Goal: Task Accomplishment & Management: Use online tool/utility

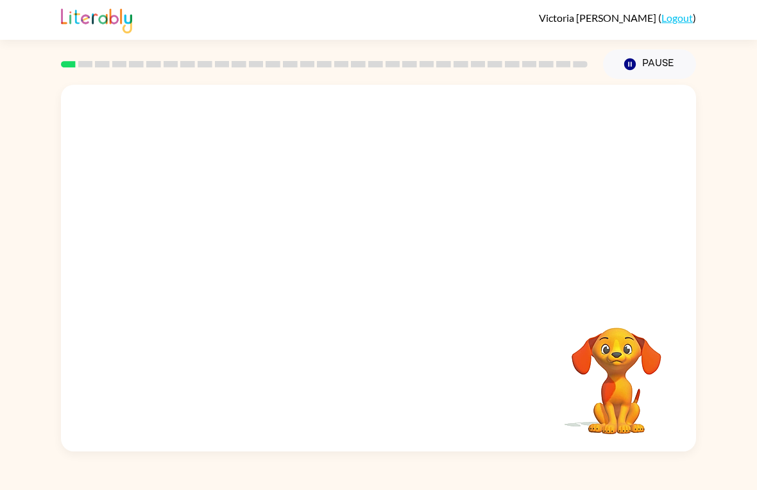
click at [341, 198] on video "Your browser must support playing .mp4 files to use Literably. Please try using…" at bounding box center [378, 193] width 635 height 216
click at [340, 201] on video "Your browser must support playing .mp4 files to use Literably. Please try using…" at bounding box center [378, 193] width 635 height 216
click at [399, 278] on div at bounding box center [379, 274] width 82 height 47
click at [390, 268] on button "button" at bounding box center [379, 274] width 82 height 47
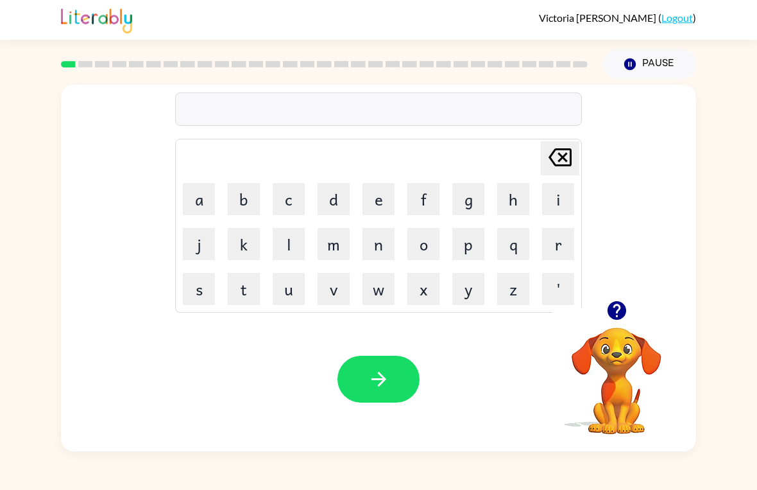
click at [474, 202] on button "g" at bounding box center [469, 199] width 32 height 32
click at [198, 200] on button "a" at bounding box center [199, 199] width 32 height 32
click at [472, 248] on button "p" at bounding box center [469, 244] width 32 height 32
click at [378, 368] on button "button" at bounding box center [379, 379] width 82 height 47
click at [617, 309] on icon "button" at bounding box center [616, 310] width 19 height 19
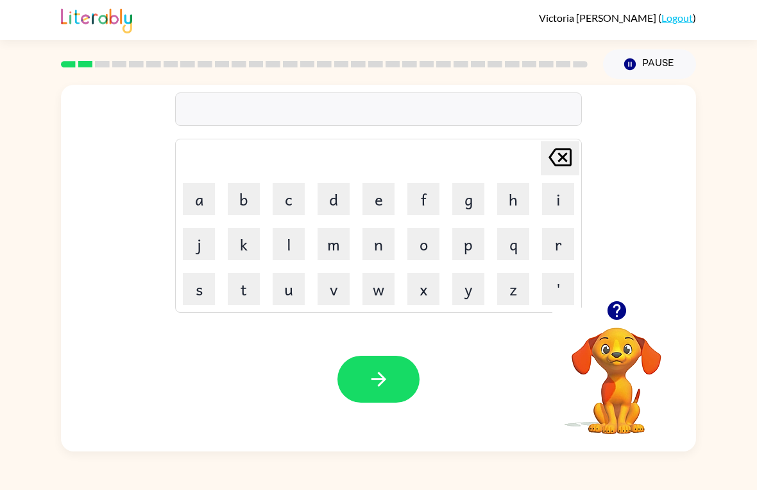
click at [475, 244] on button "p" at bounding box center [469, 244] width 32 height 32
click at [198, 198] on button "a" at bounding box center [199, 199] width 32 height 32
click at [380, 298] on button "w" at bounding box center [379, 289] width 32 height 32
click at [399, 384] on button "button" at bounding box center [379, 379] width 82 height 47
click at [332, 250] on button "m" at bounding box center [334, 244] width 32 height 32
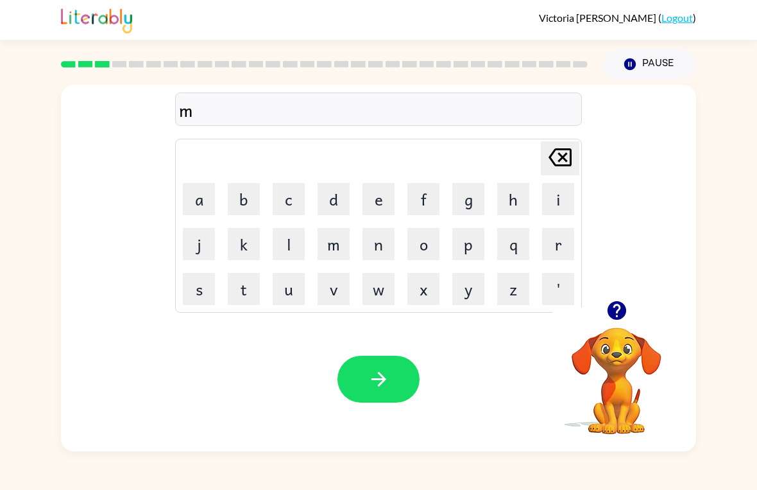
click at [294, 290] on button "u" at bounding box center [289, 289] width 32 height 32
click at [336, 187] on button "d" at bounding box center [334, 199] width 32 height 32
click at [386, 381] on icon "button" at bounding box center [379, 379] width 22 height 22
click at [235, 248] on button "k" at bounding box center [244, 244] width 32 height 32
click at [559, 242] on button "r" at bounding box center [558, 244] width 32 height 32
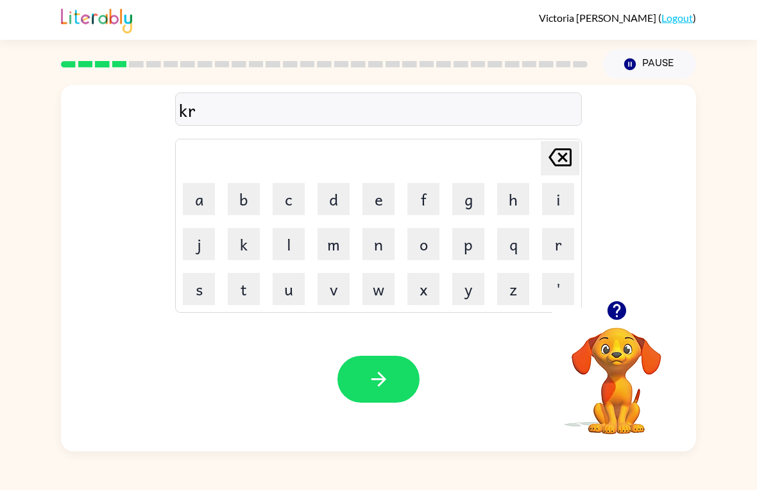
click at [432, 247] on button "o" at bounding box center [424, 244] width 32 height 32
click at [481, 257] on button "p" at bounding box center [469, 244] width 32 height 32
click at [567, 155] on icon "[PERSON_NAME] last character input" at bounding box center [560, 157] width 31 height 31
click at [464, 250] on button "p" at bounding box center [469, 244] width 32 height 32
click at [562, 160] on icon "[PERSON_NAME] last character input" at bounding box center [560, 157] width 31 height 31
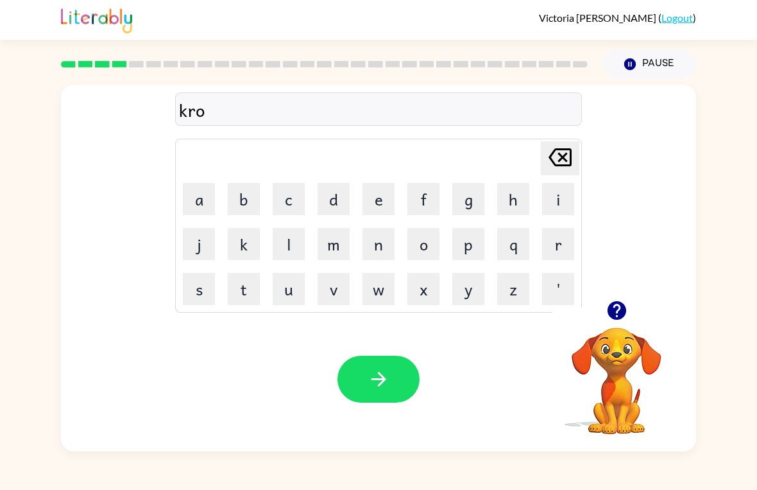
click at [562, 159] on icon at bounding box center [560, 157] width 23 height 18
click at [551, 162] on icon "[PERSON_NAME] last character input" at bounding box center [560, 157] width 31 height 31
click at [551, 161] on icon "[PERSON_NAME] last character input" at bounding box center [560, 157] width 31 height 31
click at [552, 168] on icon "[PERSON_NAME] last character input" at bounding box center [560, 157] width 31 height 31
click at [291, 204] on button "c" at bounding box center [289, 199] width 32 height 32
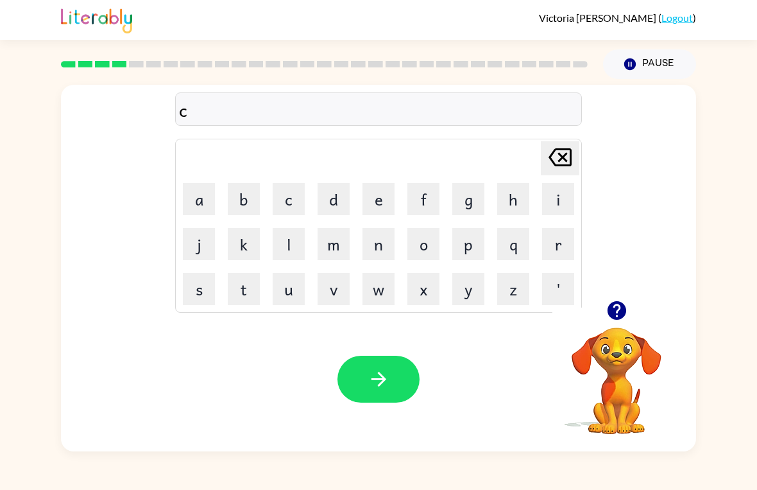
click at [570, 239] on button "r" at bounding box center [558, 244] width 32 height 32
click at [426, 245] on button "o" at bounding box center [424, 244] width 32 height 32
click at [472, 243] on button "p" at bounding box center [469, 244] width 32 height 32
click at [392, 370] on button "button" at bounding box center [379, 379] width 82 height 47
click at [429, 204] on button "f" at bounding box center [424, 199] width 32 height 32
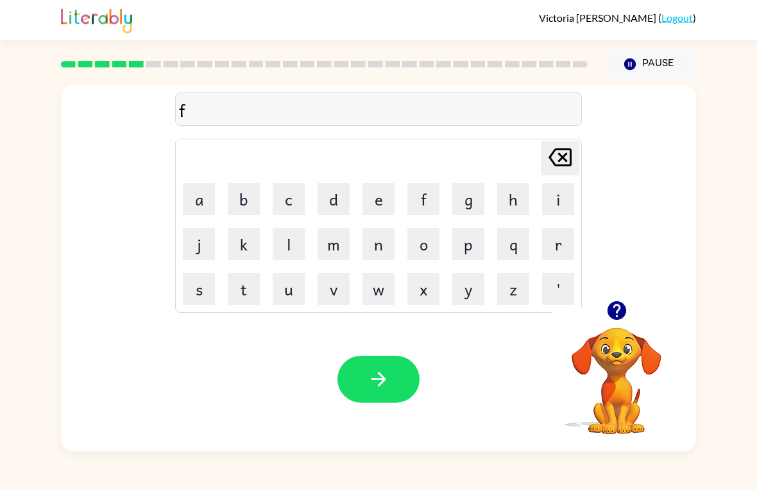
click at [304, 245] on button "l" at bounding box center [289, 244] width 32 height 32
click at [567, 205] on button "i" at bounding box center [558, 199] width 32 height 32
click at [246, 249] on button "k" at bounding box center [244, 244] width 32 height 32
click at [569, 144] on icon "[PERSON_NAME] last character input" at bounding box center [560, 157] width 31 height 31
click at [289, 202] on button "c" at bounding box center [289, 199] width 32 height 32
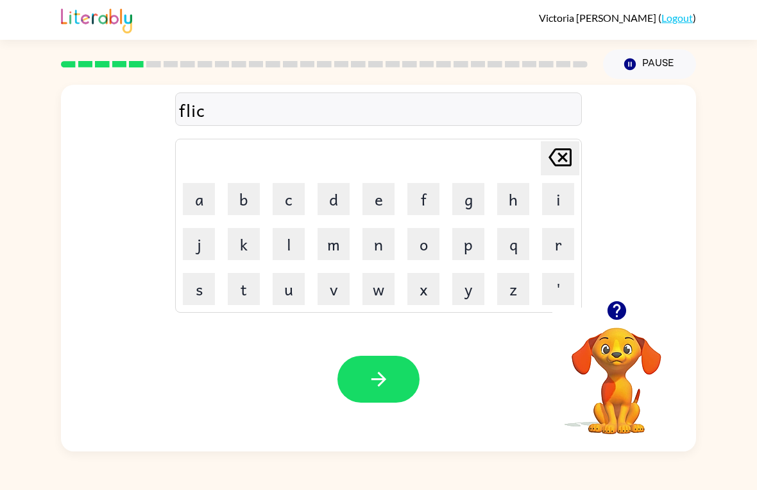
click at [358, 375] on button "button" at bounding box center [379, 379] width 82 height 47
click at [196, 187] on button "a" at bounding box center [199, 199] width 32 height 32
click at [339, 238] on button "m" at bounding box center [334, 244] width 32 height 32
click at [380, 388] on icon "button" at bounding box center [379, 379] width 22 height 22
click at [207, 291] on button "s" at bounding box center [199, 289] width 32 height 32
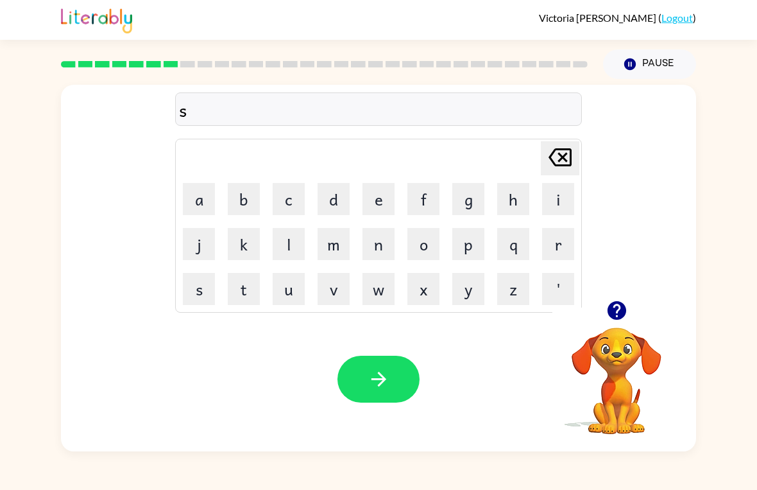
click at [244, 257] on button "k" at bounding box center [244, 244] width 32 height 32
click at [564, 245] on button "r" at bounding box center [558, 244] width 32 height 32
click at [542, 205] on button "i" at bounding box center [558, 199] width 32 height 32
click at [237, 212] on button "b" at bounding box center [244, 199] width 32 height 32
click at [293, 243] on button "l" at bounding box center [289, 244] width 32 height 32
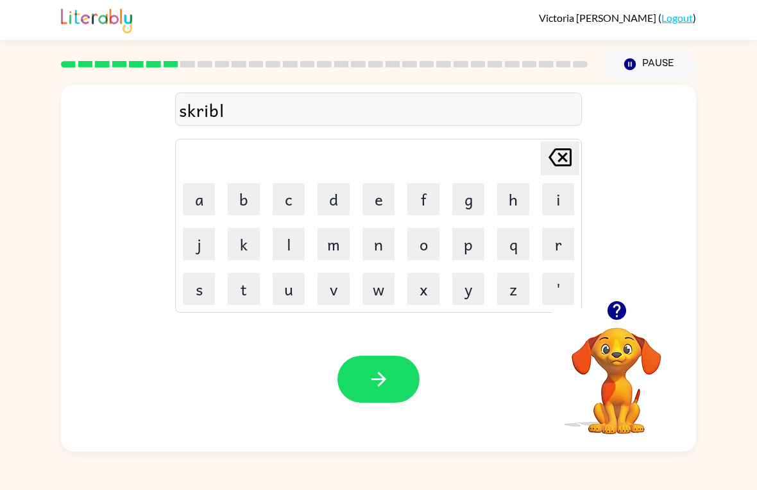
click at [395, 370] on button "button" at bounding box center [379, 379] width 82 height 47
click at [611, 306] on icon "button" at bounding box center [616, 310] width 19 height 19
click at [377, 289] on button "w" at bounding box center [379, 289] width 32 height 32
click at [559, 193] on button "i" at bounding box center [558, 199] width 32 height 32
click at [200, 286] on button "s" at bounding box center [199, 289] width 32 height 32
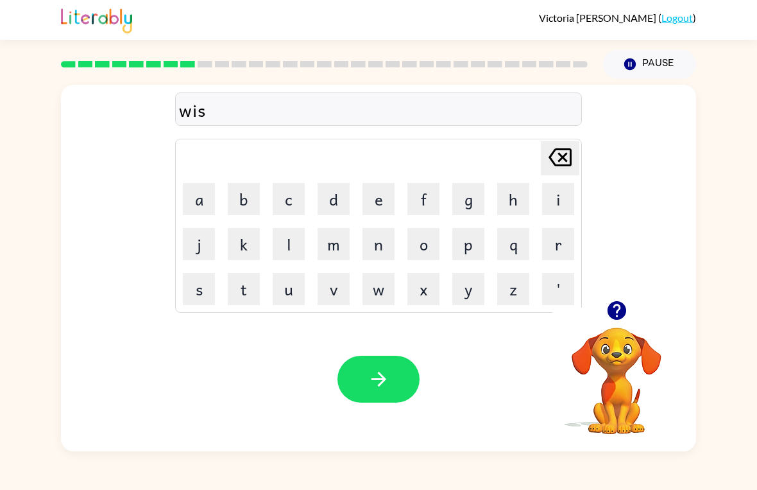
click at [517, 200] on button "h" at bounding box center [513, 199] width 32 height 32
click at [385, 383] on icon "button" at bounding box center [379, 379] width 22 height 22
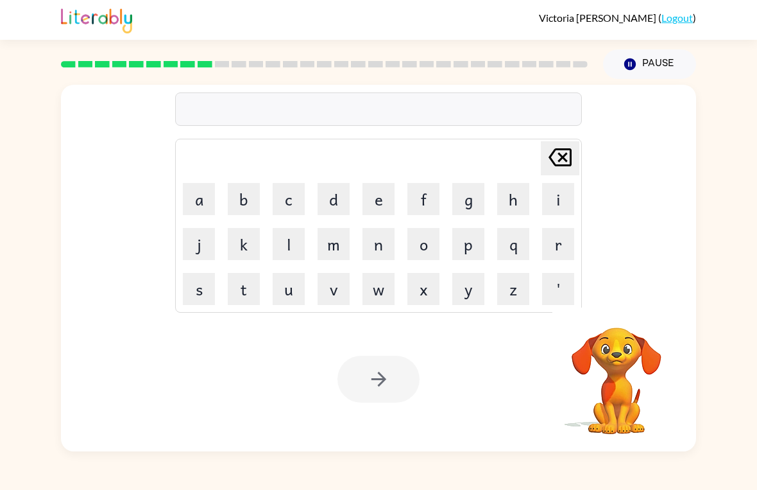
click at [293, 200] on button "c" at bounding box center [289, 199] width 32 height 32
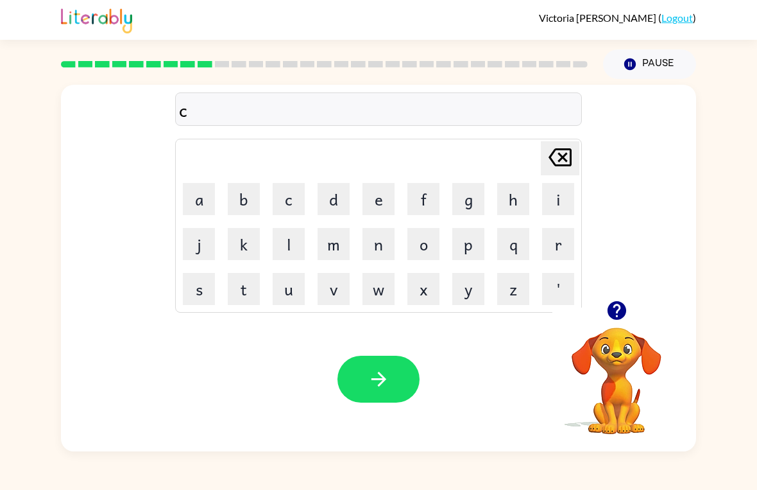
click at [424, 239] on button "o" at bounding box center [424, 244] width 32 height 32
click at [386, 383] on icon "button" at bounding box center [379, 379] width 22 height 22
click at [241, 294] on button "t" at bounding box center [244, 289] width 32 height 32
click at [380, 205] on button "e" at bounding box center [379, 199] width 32 height 32
click at [381, 237] on button "n" at bounding box center [379, 244] width 32 height 32
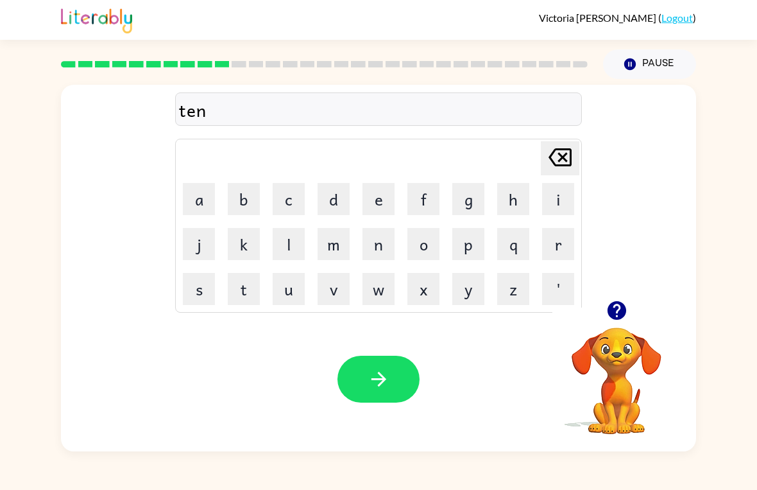
click at [464, 198] on button "g" at bounding box center [469, 199] width 32 height 32
click at [406, 378] on button "button" at bounding box center [379, 379] width 82 height 47
click at [209, 291] on button "s" at bounding box center [199, 289] width 32 height 32
click at [341, 238] on button "m" at bounding box center [334, 244] width 32 height 32
click at [428, 243] on button "o" at bounding box center [424, 244] width 32 height 32
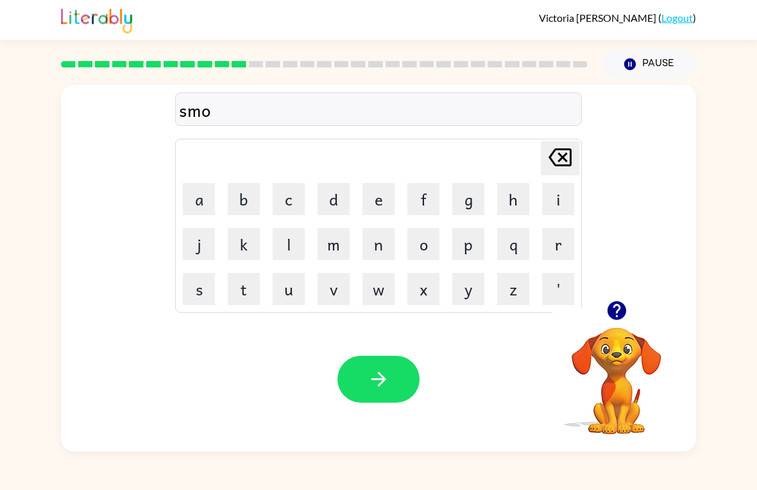
click at [240, 246] on button "k" at bounding box center [244, 244] width 32 height 32
click at [289, 194] on button "c" at bounding box center [289, 199] width 32 height 32
click at [570, 155] on icon at bounding box center [560, 157] width 23 height 18
click at [562, 162] on icon "[PERSON_NAME] last character input" at bounding box center [560, 157] width 31 height 31
click at [297, 202] on button "c" at bounding box center [289, 199] width 32 height 32
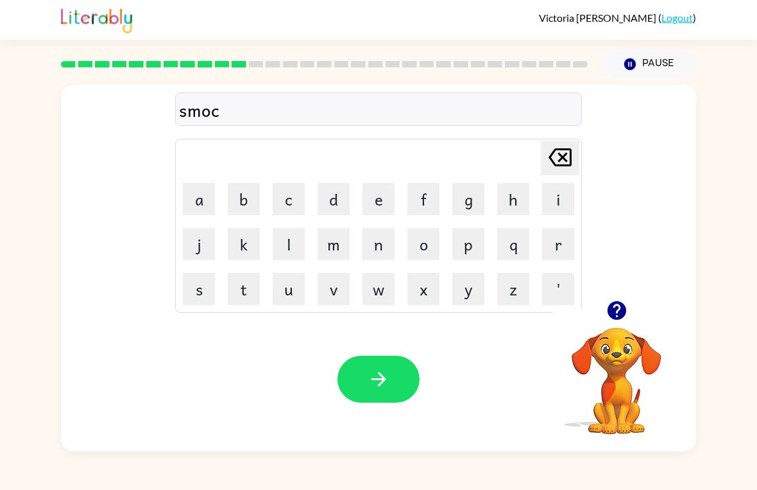
click at [571, 155] on icon at bounding box center [560, 157] width 23 height 18
click at [248, 246] on button "k" at bounding box center [244, 244] width 32 height 32
click at [396, 380] on button "button" at bounding box center [379, 379] width 82 height 47
click at [338, 246] on button "m" at bounding box center [334, 244] width 32 height 32
click at [562, 203] on button "i" at bounding box center [558, 199] width 32 height 32
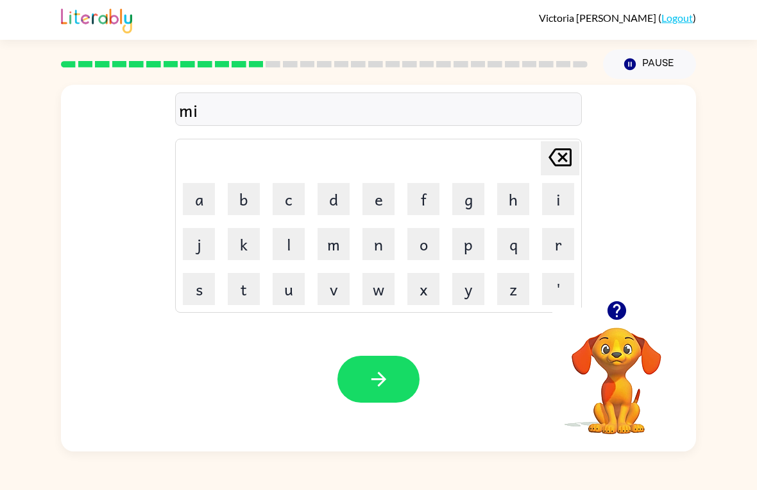
click at [189, 286] on button "s" at bounding box center [199, 289] width 32 height 32
click at [235, 291] on button "t" at bounding box center [244, 289] width 32 height 32
click at [195, 214] on button "a" at bounding box center [199, 199] width 32 height 32
click at [239, 237] on button "k" at bounding box center [244, 244] width 32 height 32
click at [371, 368] on icon "button" at bounding box center [379, 379] width 22 height 22
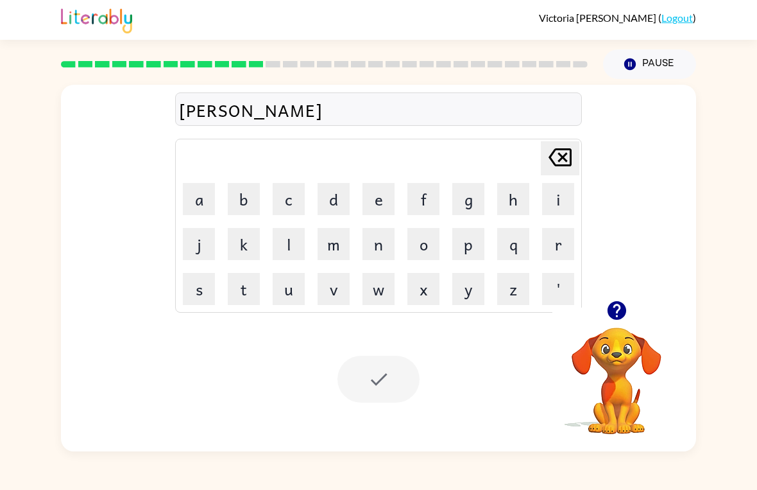
click at [383, 397] on div at bounding box center [379, 379] width 82 height 47
click at [297, 209] on button "c" at bounding box center [289, 199] width 32 height 32
click at [549, 148] on icon "[PERSON_NAME] last character input" at bounding box center [560, 157] width 31 height 31
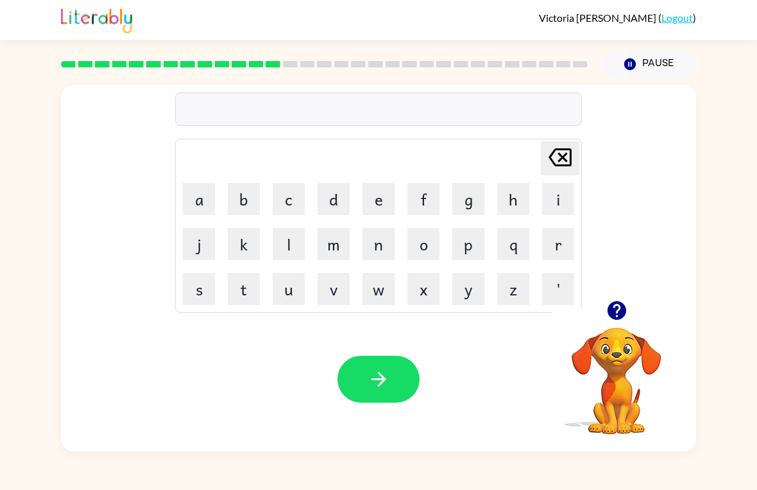
click at [518, 196] on button "h" at bounding box center [513, 199] width 32 height 32
click at [388, 202] on button "e" at bounding box center [379, 199] width 32 height 32
click at [295, 243] on button "l" at bounding box center [289, 244] width 32 height 32
click at [470, 245] on button "p" at bounding box center [469, 244] width 32 height 32
click at [290, 244] on button "l" at bounding box center [289, 244] width 32 height 32
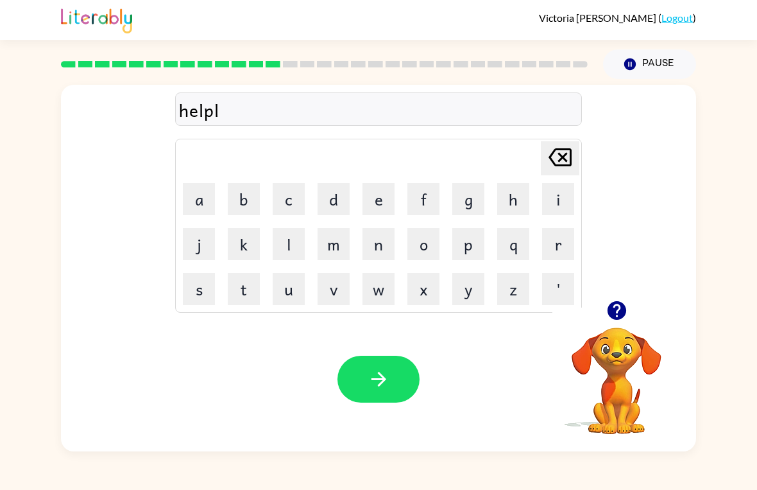
click at [550, 204] on button "i" at bounding box center [558, 199] width 32 height 32
click at [199, 284] on button "s" at bounding box center [199, 289] width 32 height 32
click at [383, 386] on icon "button" at bounding box center [379, 379] width 22 height 22
click at [200, 291] on button "s" at bounding box center [199, 289] width 32 height 32
click at [246, 293] on button "t" at bounding box center [244, 289] width 32 height 32
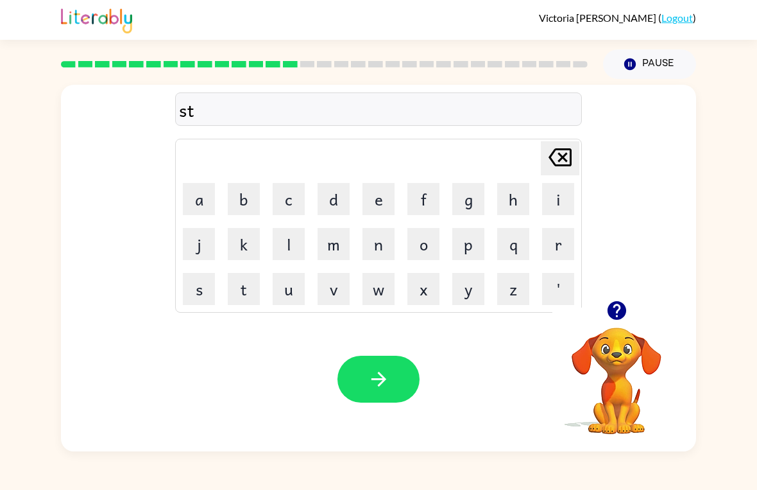
click at [277, 295] on button "u" at bounding box center [289, 289] width 32 height 32
click at [339, 200] on button "d" at bounding box center [334, 199] width 32 height 32
click at [570, 204] on button "i" at bounding box center [558, 199] width 32 height 32
click at [381, 239] on button "n" at bounding box center [379, 244] width 32 height 32
click at [244, 297] on button "t" at bounding box center [244, 289] width 32 height 32
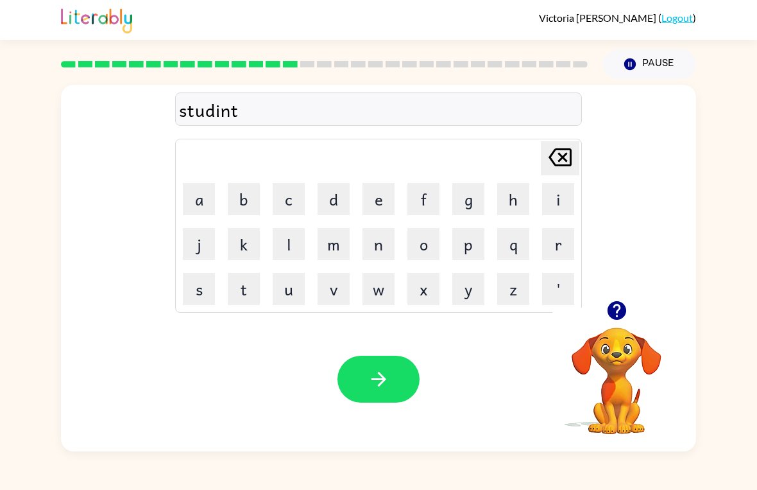
click at [383, 375] on icon "button" at bounding box center [379, 379] width 22 height 22
click at [197, 288] on button "s" at bounding box center [199, 289] width 32 height 32
click at [246, 291] on button "t" at bounding box center [244, 289] width 32 height 32
click at [197, 208] on button "a" at bounding box center [199, 199] width 32 height 32
click at [565, 241] on button "r" at bounding box center [558, 244] width 32 height 32
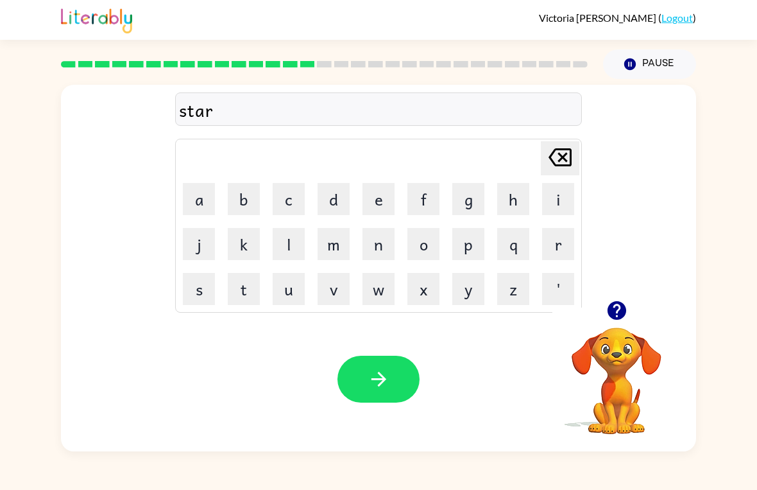
click at [361, 359] on button "button" at bounding box center [379, 379] width 82 height 47
click at [291, 245] on button "l" at bounding box center [289, 244] width 32 height 32
click at [562, 193] on button "i" at bounding box center [558, 199] width 32 height 32
click at [254, 285] on button "t" at bounding box center [244, 289] width 32 height 32
click at [383, 368] on icon "button" at bounding box center [379, 379] width 22 height 22
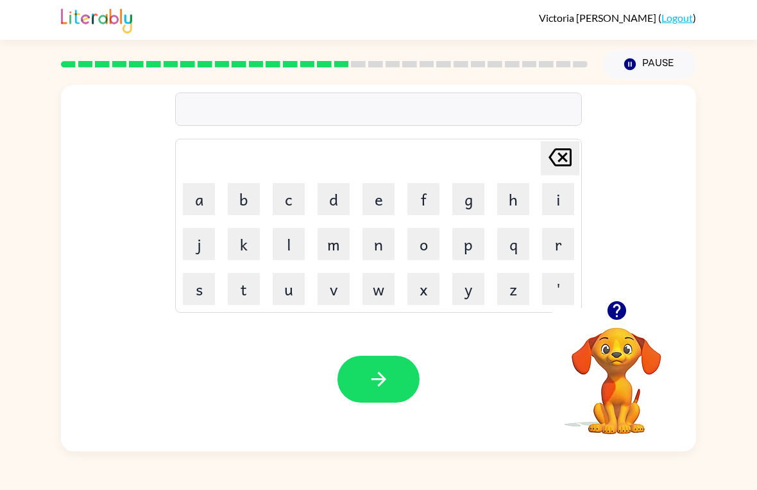
click at [194, 285] on button "s" at bounding box center [199, 289] width 32 height 32
click at [384, 285] on button "w" at bounding box center [379, 289] width 32 height 32
click at [552, 184] on button "i" at bounding box center [558, 199] width 32 height 32
click at [428, 200] on button "f" at bounding box center [424, 199] width 32 height 32
click at [250, 286] on button "t" at bounding box center [244, 289] width 32 height 32
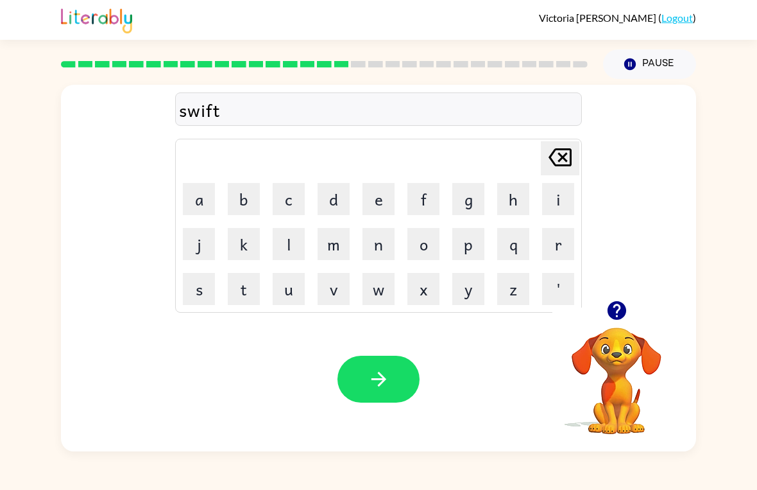
click at [393, 374] on button "button" at bounding box center [379, 379] width 82 height 47
click at [192, 291] on button "s" at bounding box center [199, 289] width 32 height 32
click at [517, 194] on button "h" at bounding box center [513, 199] width 32 height 32
click at [564, 239] on button "r" at bounding box center [558, 244] width 32 height 32
click at [238, 282] on button "t" at bounding box center [244, 289] width 32 height 32
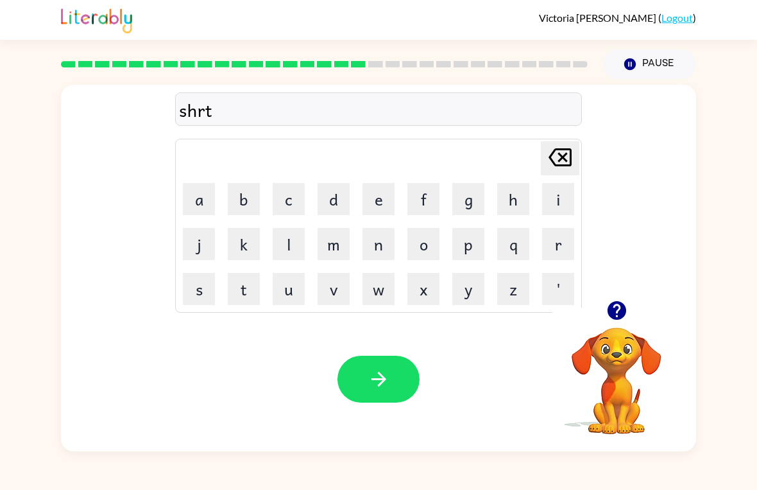
click at [388, 379] on icon "button" at bounding box center [379, 379] width 22 height 22
click at [195, 241] on button "j" at bounding box center [199, 244] width 32 height 32
click at [413, 237] on button "o" at bounding box center [424, 244] width 32 height 32
click at [248, 198] on button "b" at bounding box center [244, 199] width 32 height 32
click at [393, 365] on button "button" at bounding box center [379, 379] width 82 height 47
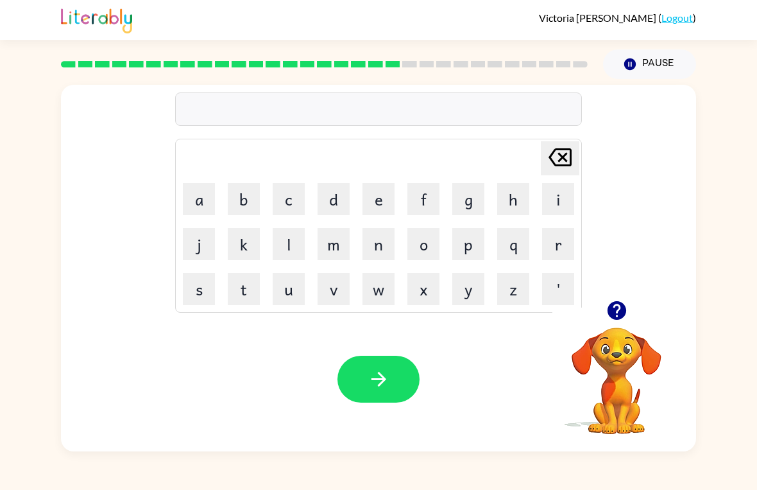
click at [405, 190] on td "f" at bounding box center [424, 199] width 44 height 44
click at [422, 199] on button "f" at bounding box center [424, 199] width 32 height 32
click at [408, 239] on button "o" at bounding box center [424, 244] width 32 height 32
click at [420, 287] on button "x" at bounding box center [424, 289] width 32 height 32
click at [197, 295] on button "s" at bounding box center [199, 289] width 32 height 32
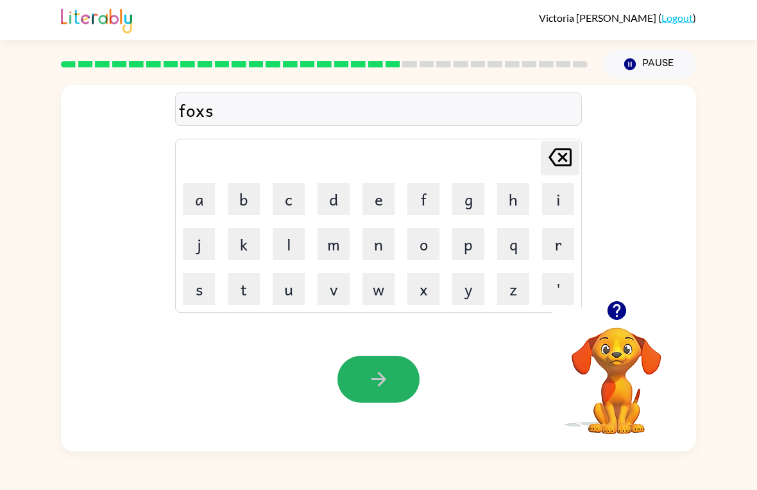
click at [375, 374] on icon "button" at bounding box center [379, 379] width 22 height 22
click at [334, 211] on button "d" at bounding box center [334, 199] width 32 height 32
click at [562, 205] on button "i" at bounding box center [558, 199] width 32 height 32
click at [337, 291] on button "v" at bounding box center [334, 289] width 32 height 32
click at [371, 207] on button "e" at bounding box center [379, 199] width 32 height 32
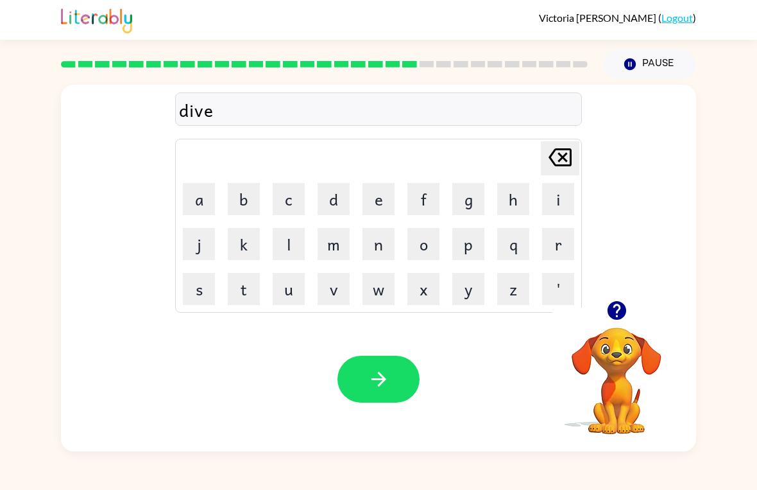
click at [358, 384] on button "button" at bounding box center [379, 379] width 82 height 47
click at [561, 246] on button "r" at bounding box center [558, 244] width 32 height 32
click at [427, 252] on button "o" at bounding box center [424, 244] width 32 height 32
click at [331, 200] on button "d" at bounding box center [334, 199] width 32 height 32
click at [376, 297] on button "w" at bounding box center [379, 289] width 32 height 32
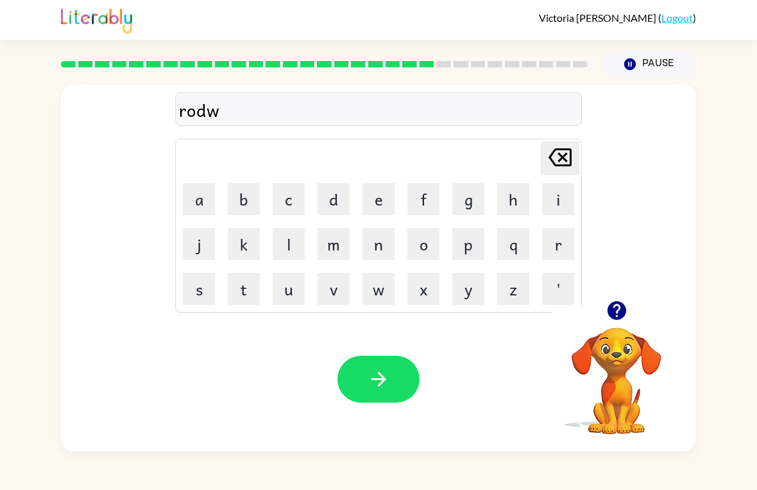
click at [194, 194] on button "a" at bounding box center [199, 199] width 32 height 32
click at [470, 291] on button "y" at bounding box center [469, 289] width 32 height 32
click at [385, 372] on icon "button" at bounding box center [379, 379] width 22 height 22
click at [194, 286] on button "s" at bounding box center [199, 289] width 32 height 32
click at [519, 198] on button "h" at bounding box center [513, 199] width 32 height 32
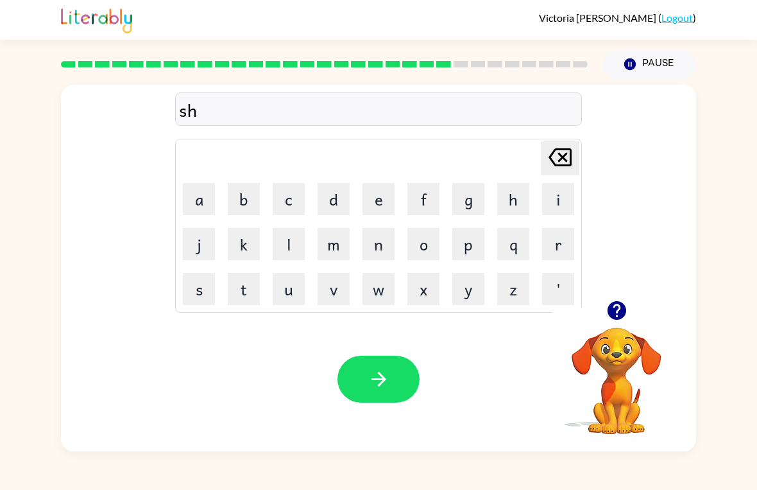
click at [550, 198] on button "i" at bounding box center [558, 199] width 32 height 32
click at [332, 290] on button "v" at bounding box center [334, 289] width 32 height 32
click at [557, 241] on button "r" at bounding box center [558, 244] width 32 height 32
click at [364, 375] on button "button" at bounding box center [379, 379] width 82 height 47
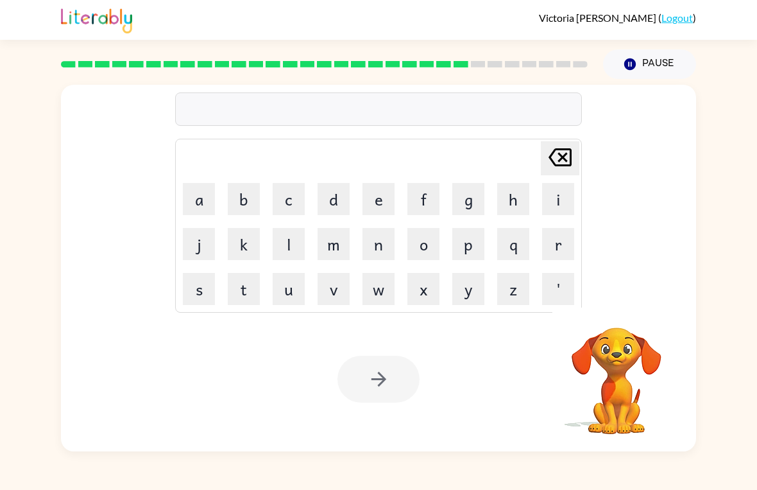
click at [259, 483] on div "[PERSON_NAME] ( Logout ) Pause Pause [PERSON_NAME] last character input a b c d…" at bounding box center [378, 245] width 757 height 490
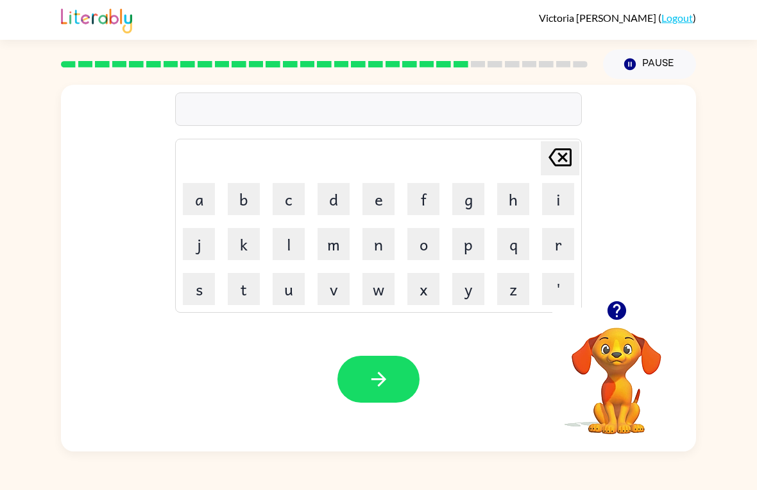
click at [191, 297] on button "s" at bounding box center [199, 289] width 32 height 32
click at [517, 209] on button "h" at bounding box center [513, 199] width 32 height 32
click at [194, 204] on button "a" at bounding box center [199, 199] width 32 height 32
click at [300, 207] on button "c" at bounding box center [289, 199] width 32 height 32
click at [387, 357] on button "button" at bounding box center [379, 379] width 82 height 47
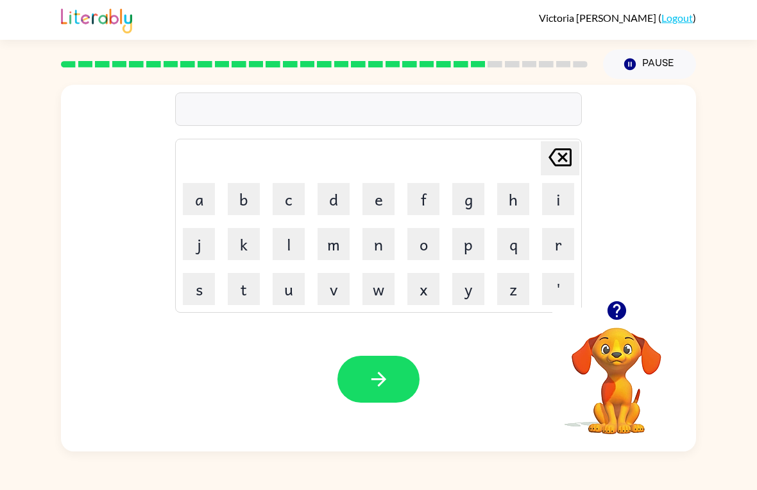
click at [193, 293] on button "s" at bounding box center [199, 289] width 32 height 32
click at [474, 243] on button "p" at bounding box center [469, 244] width 32 height 32
click at [392, 199] on button "e" at bounding box center [379, 199] width 32 height 32
click at [296, 242] on button "l" at bounding box center [289, 244] width 32 height 32
click at [567, 190] on button "i" at bounding box center [558, 199] width 32 height 32
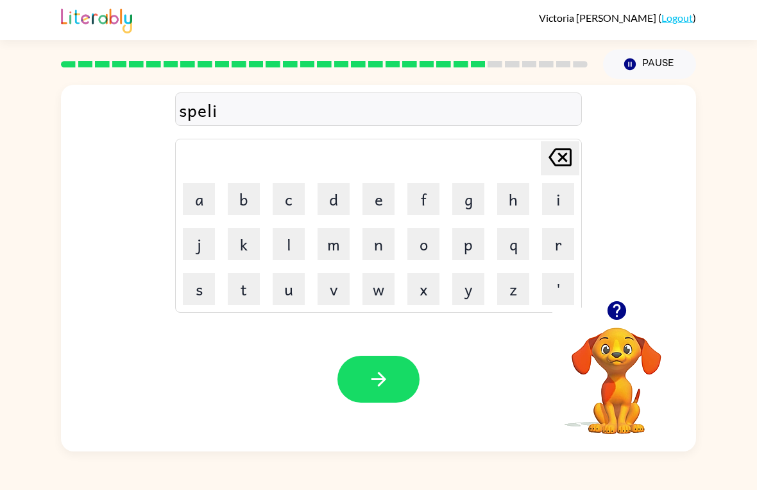
click at [239, 295] on button "t" at bounding box center [244, 289] width 32 height 32
click at [375, 386] on icon "button" at bounding box center [379, 379] width 22 height 22
click at [558, 243] on button "r" at bounding box center [558, 244] width 32 height 32
click at [383, 199] on button "e" at bounding box center [379, 199] width 32 height 32
click at [194, 207] on button "a" at bounding box center [199, 199] width 32 height 32
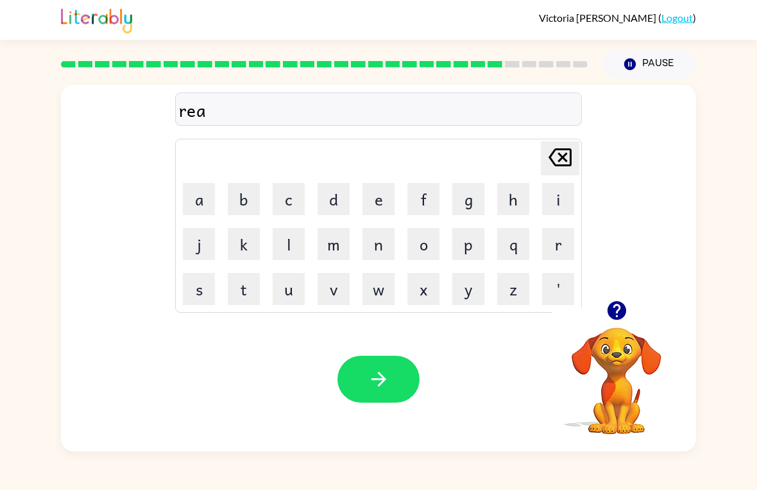
click at [238, 247] on button "k" at bounding box center [244, 244] width 32 height 32
click at [388, 375] on icon "button" at bounding box center [379, 379] width 22 height 22
click at [252, 205] on button "b" at bounding box center [244, 199] width 32 height 32
click at [387, 202] on button "e" at bounding box center [379, 199] width 32 height 32
click at [332, 189] on button "d" at bounding box center [334, 199] width 32 height 32
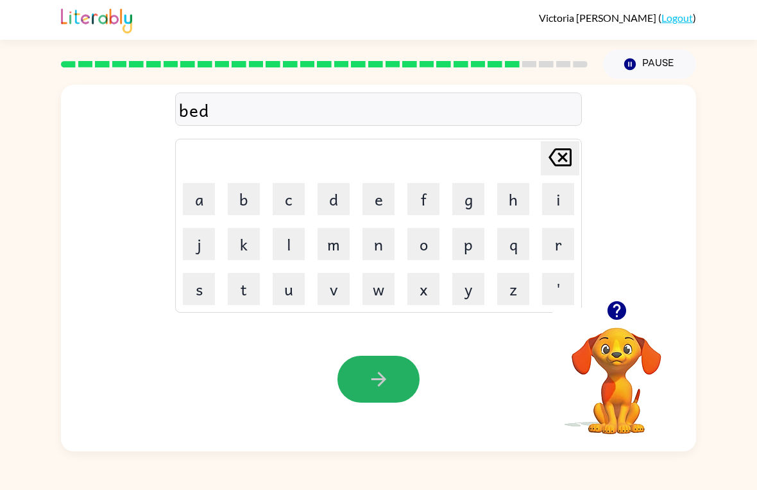
click at [393, 358] on button "button" at bounding box center [379, 379] width 82 height 47
click at [247, 287] on button "t" at bounding box center [244, 289] width 32 height 32
click at [204, 198] on button "a" at bounding box center [199, 199] width 32 height 32
click at [242, 286] on button "t" at bounding box center [244, 289] width 32 height 32
click at [399, 379] on button "button" at bounding box center [379, 379] width 82 height 47
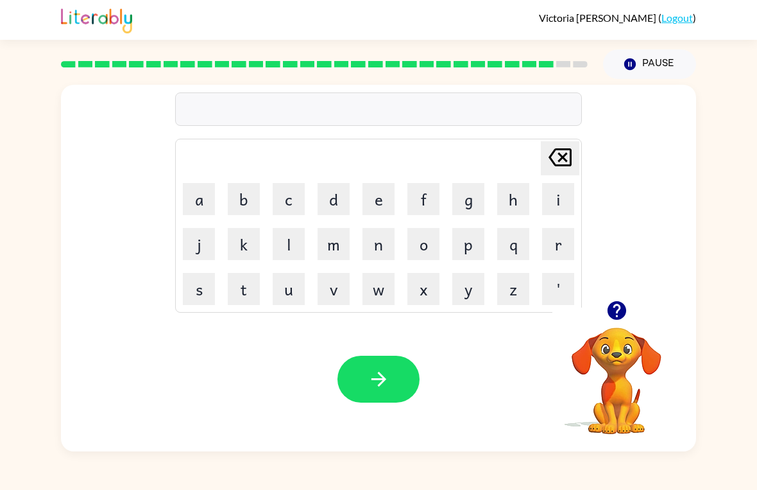
click at [207, 291] on button "s" at bounding box center [199, 289] width 32 height 32
click at [565, 200] on button "i" at bounding box center [558, 199] width 32 height 32
click at [288, 258] on button "l" at bounding box center [289, 244] width 32 height 32
click at [245, 251] on button "k" at bounding box center [244, 244] width 32 height 32
click at [367, 395] on button "button" at bounding box center [379, 379] width 82 height 47
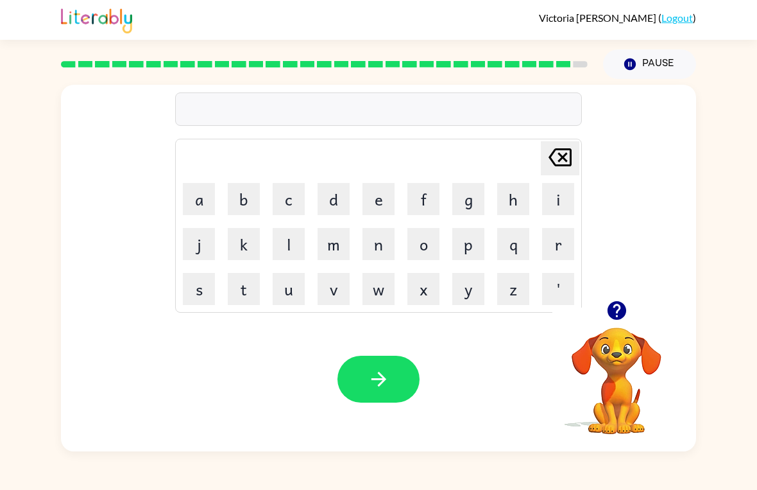
click at [556, 243] on button "r" at bounding box center [558, 244] width 32 height 32
click at [285, 293] on button "u" at bounding box center [289, 289] width 32 height 32
click at [284, 246] on button "l" at bounding box center [289, 244] width 32 height 32
click at [399, 375] on button "button" at bounding box center [379, 379] width 82 height 47
